Goal: Task Accomplishment & Management: Use online tool/utility

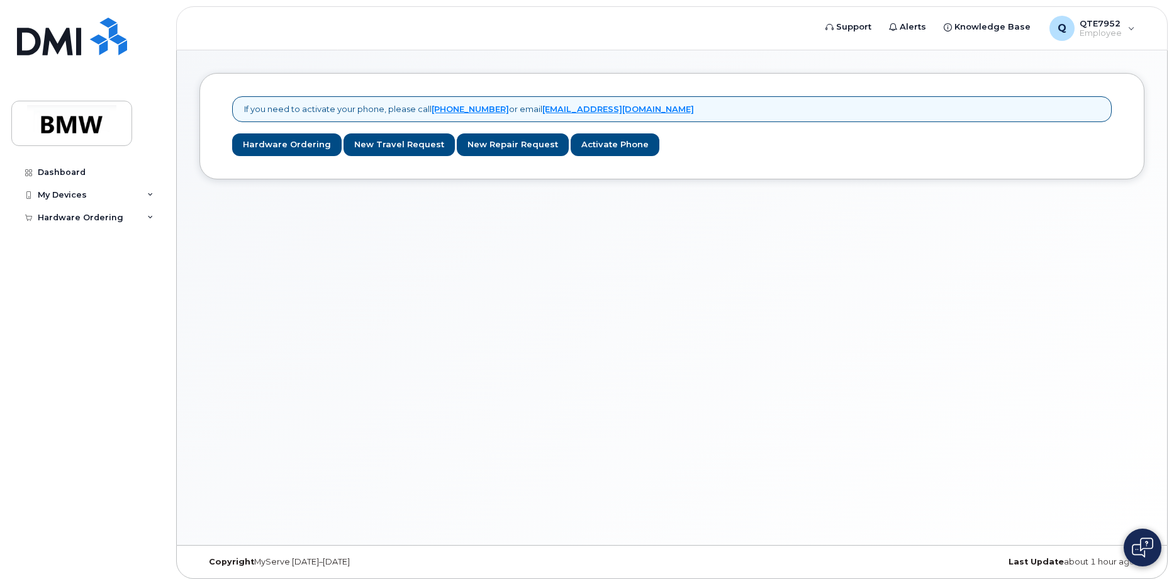
drag, startPoint x: 639, startPoint y: 267, endPoint x: 311, endPoint y: 218, distance: 331.8
click at [637, 268] on div "If you need to activate your phone, please call [PHONE_NUMBER] or email [EMAIL_…" at bounding box center [672, 297] width 990 height 494
click at [57, 192] on div "My Devices" at bounding box center [62, 195] width 49 height 10
click at [94, 197] on div "My Devices" at bounding box center [87, 195] width 152 height 23
click at [92, 197] on div "My Devices" at bounding box center [87, 195] width 152 height 23
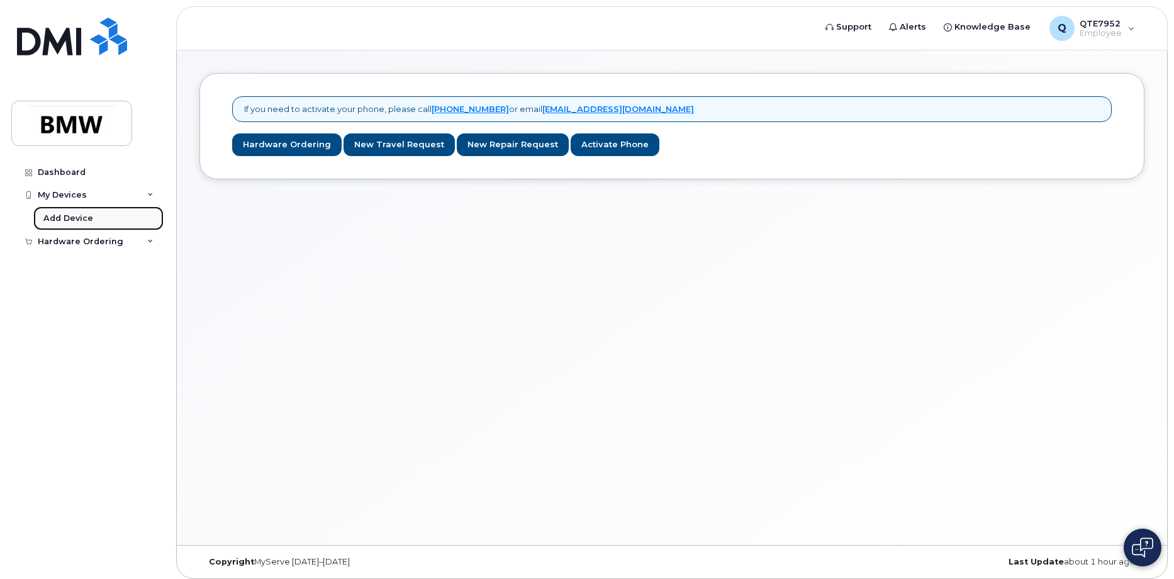
click at [84, 211] on link "Add Device" at bounding box center [98, 218] width 130 height 24
